Goal: Task Accomplishment & Management: Manage account settings

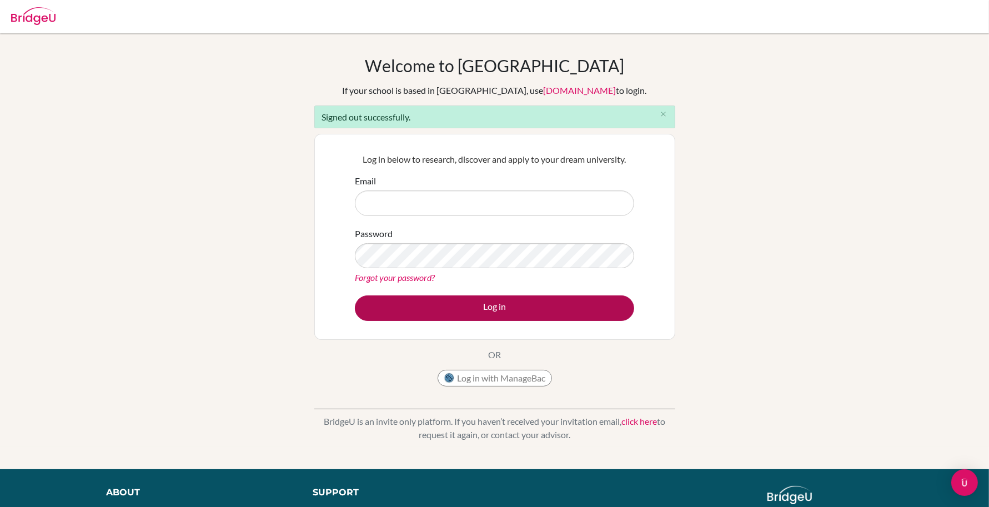
type input "[EMAIL_ADDRESS][DOMAIN_NAME]"
click at [485, 311] on button "Log in" at bounding box center [494, 308] width 279 height 26
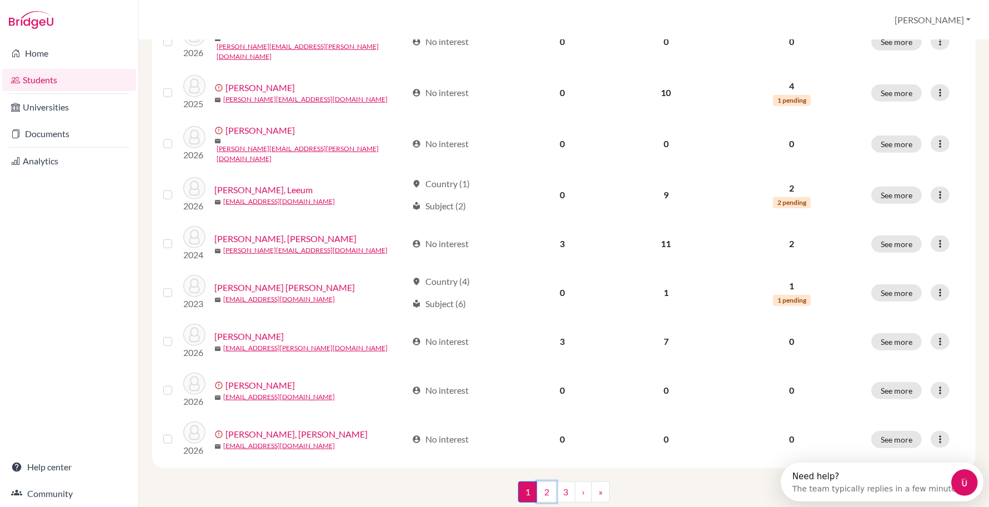
click at [544, 481] on link "2" at bounding box center [546, 491] width 19 height 21
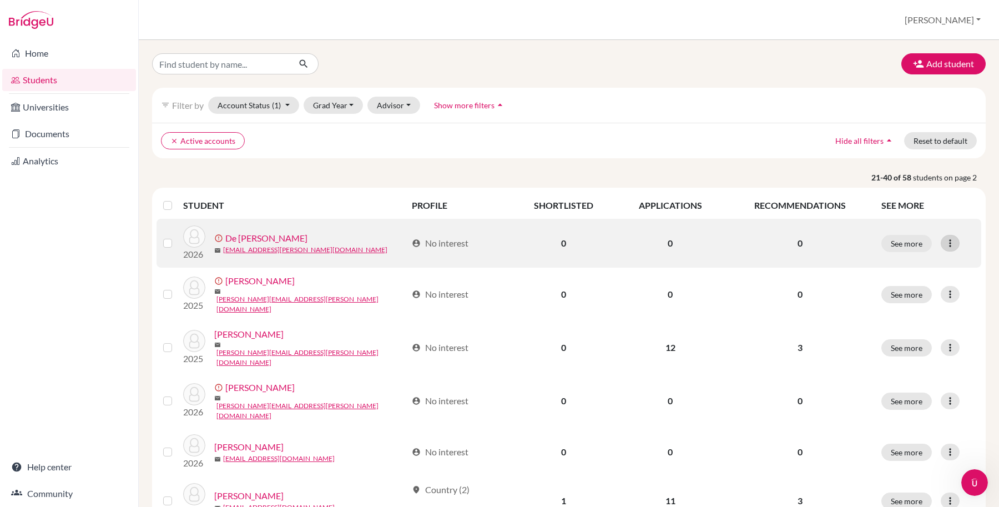
click at [945, 244] on icon at bounding box center [950, 243] width 11 height 11
click at [899, 306] on button "Resend invite email" at bounding box center [898, 303] width 100 height 18
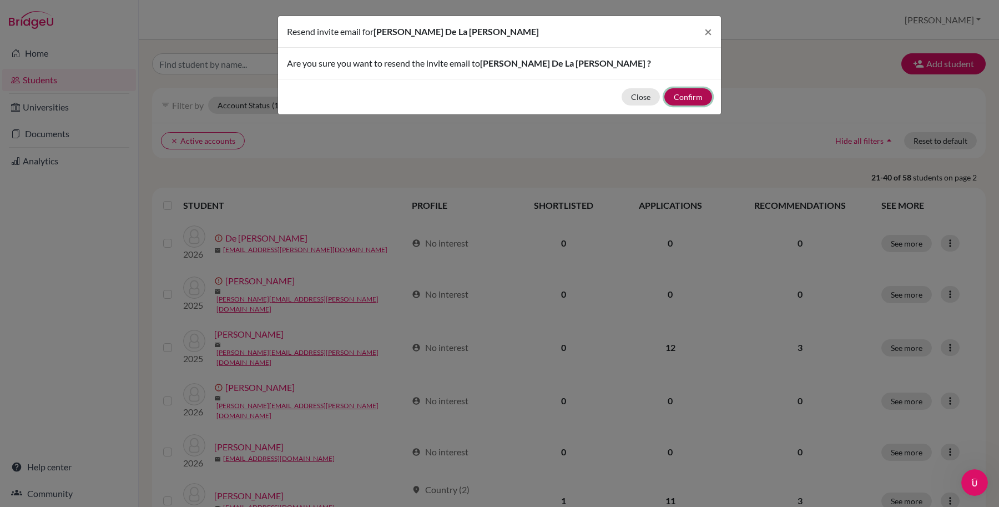
click at [681, 93] on button "Confirm" at bounding box center [689, 96] width 48 height 17
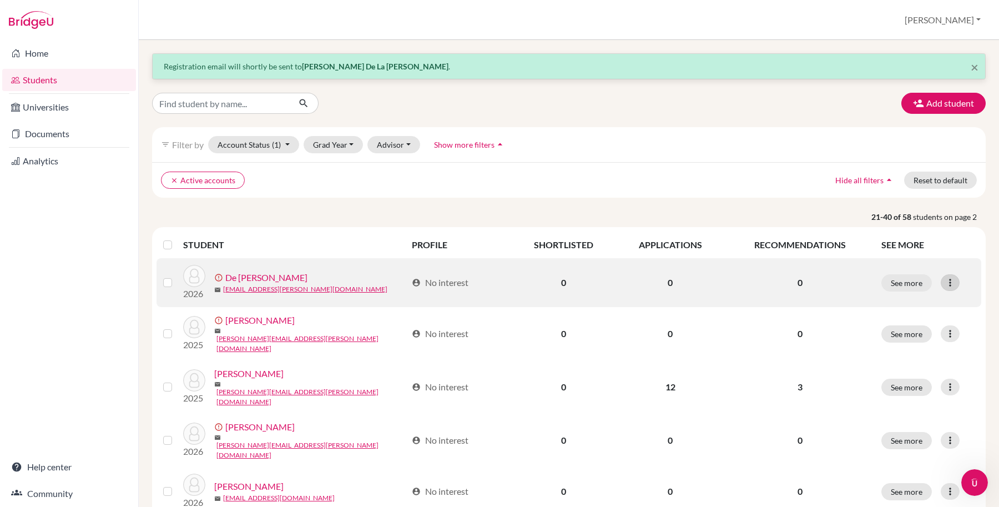
click at [945, 282] on icon at bounding box center [950, 282] width 11 height 11
click at [884, 306] on button "Edit student" at bounding box center [898, 307] width 100 height 18
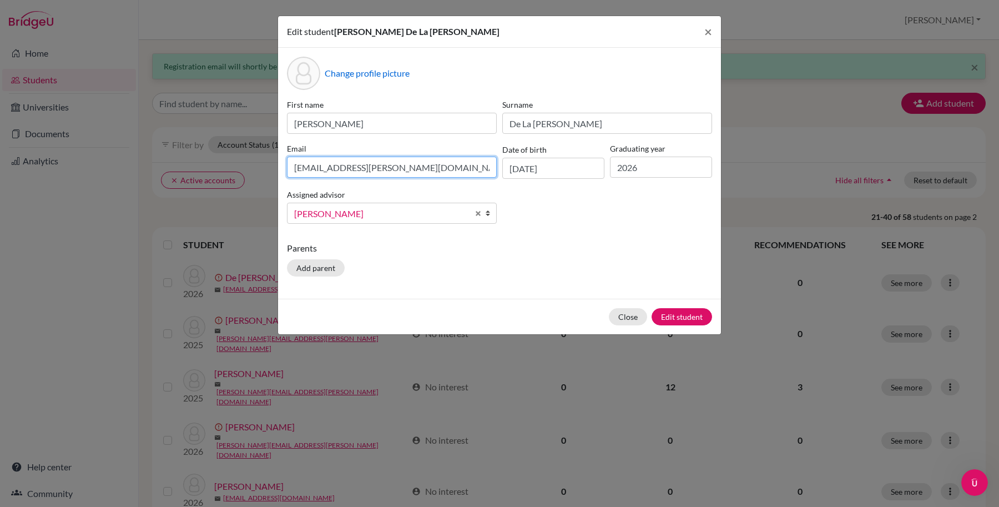
click at [309, 167] on input "even.delarosa@isps.edu.tt" at bounding box center [392, 167] width 210 height 21
type input "evan.delarosa@isps.edu.tt"
click at [687, 319] on button "Edit student" at bounding box center [682, 316] width 61 height 17
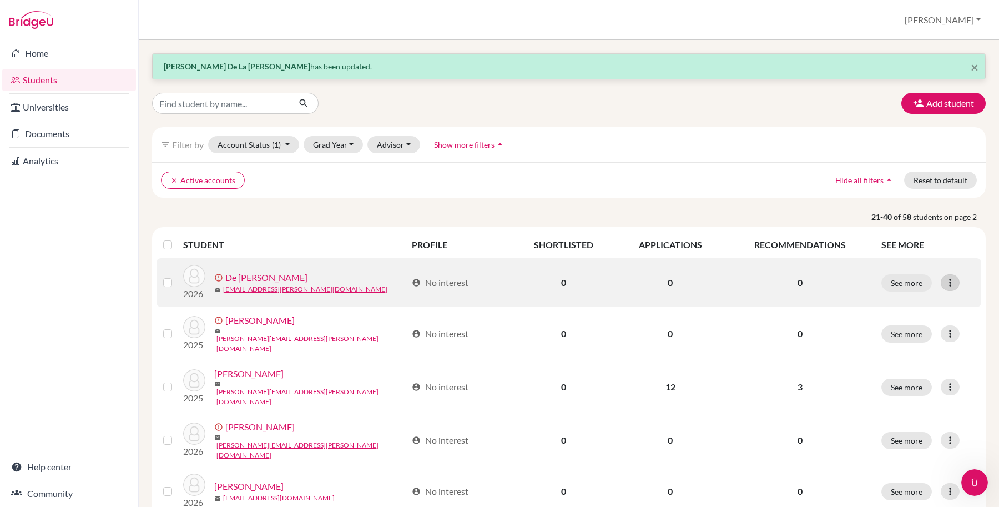
click at [945, 284] on icon at bounding box center [950, 282] width 11 height 11
click at [902, 342] on button "Resend invite email" at bounding box center [898, 342] width 100 height 18
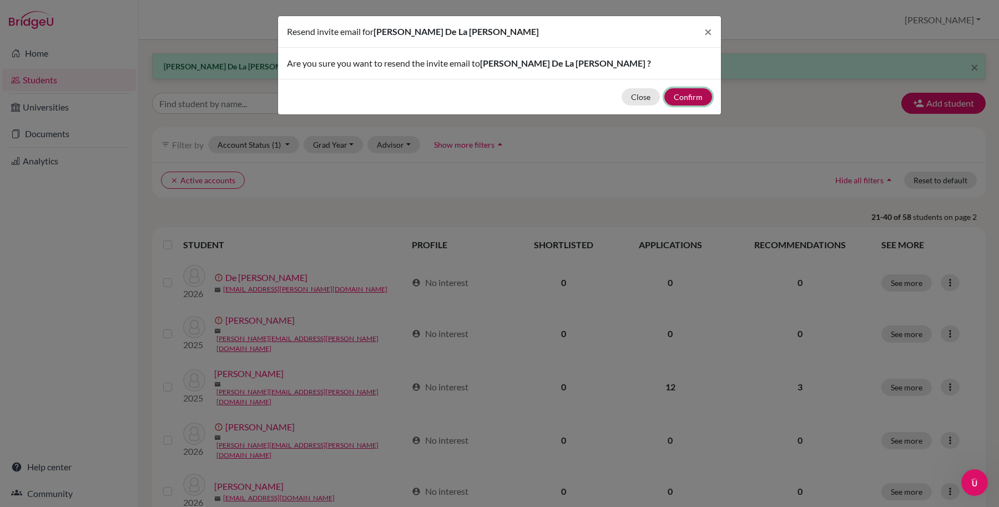
click at [698, 93] on button "Confirm" at bounding box center [689, 96] width 48 height 17
